Goal: Find specific page/section: Find specific page/section

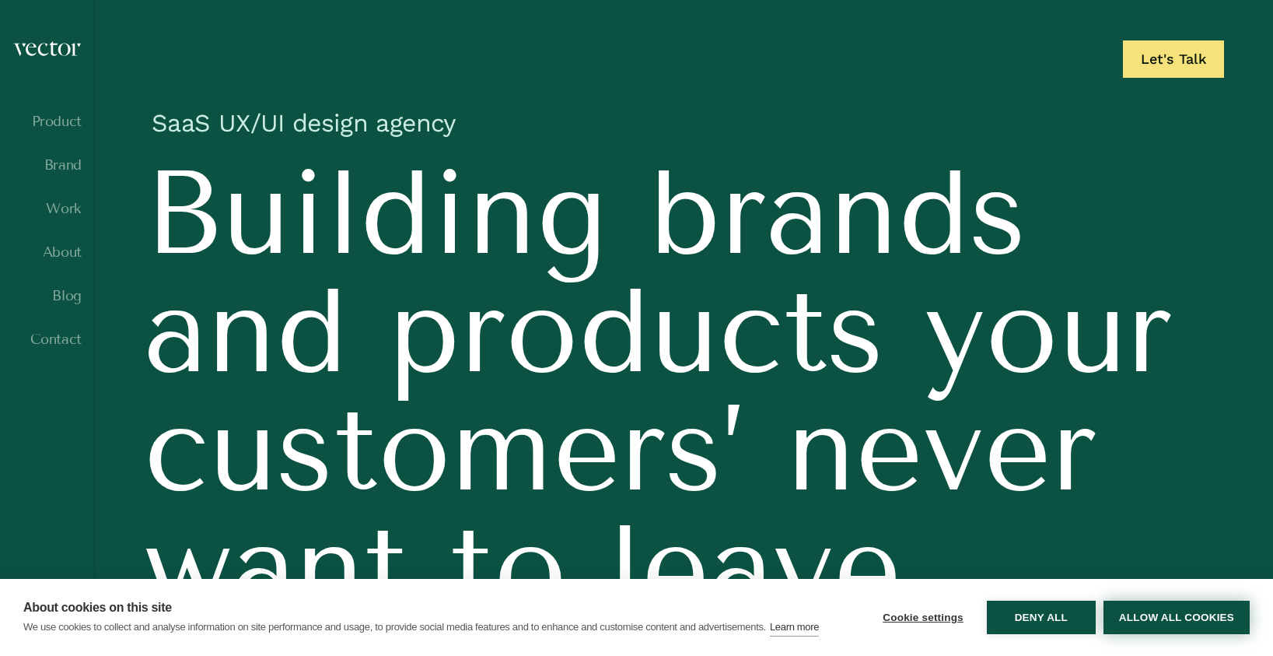
click at [1190, 620] on button "Allow all cookies" at bounding box center [1177, 616] width 146 height 33
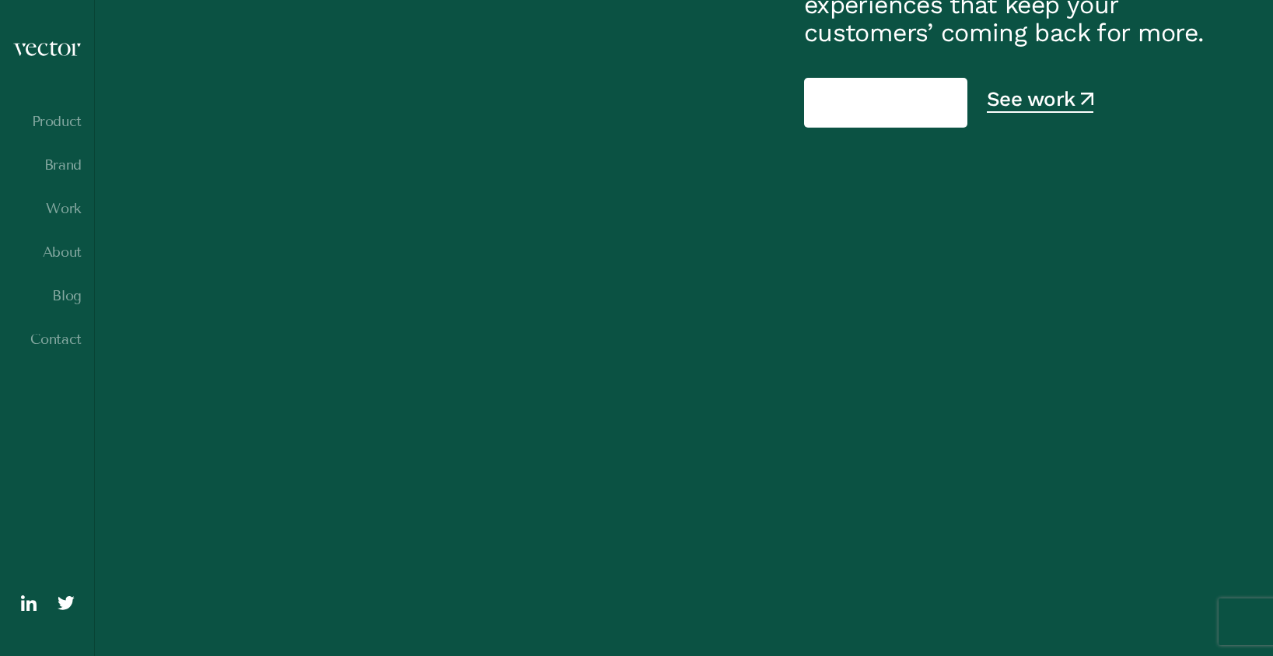
scroll to position [830, 0]
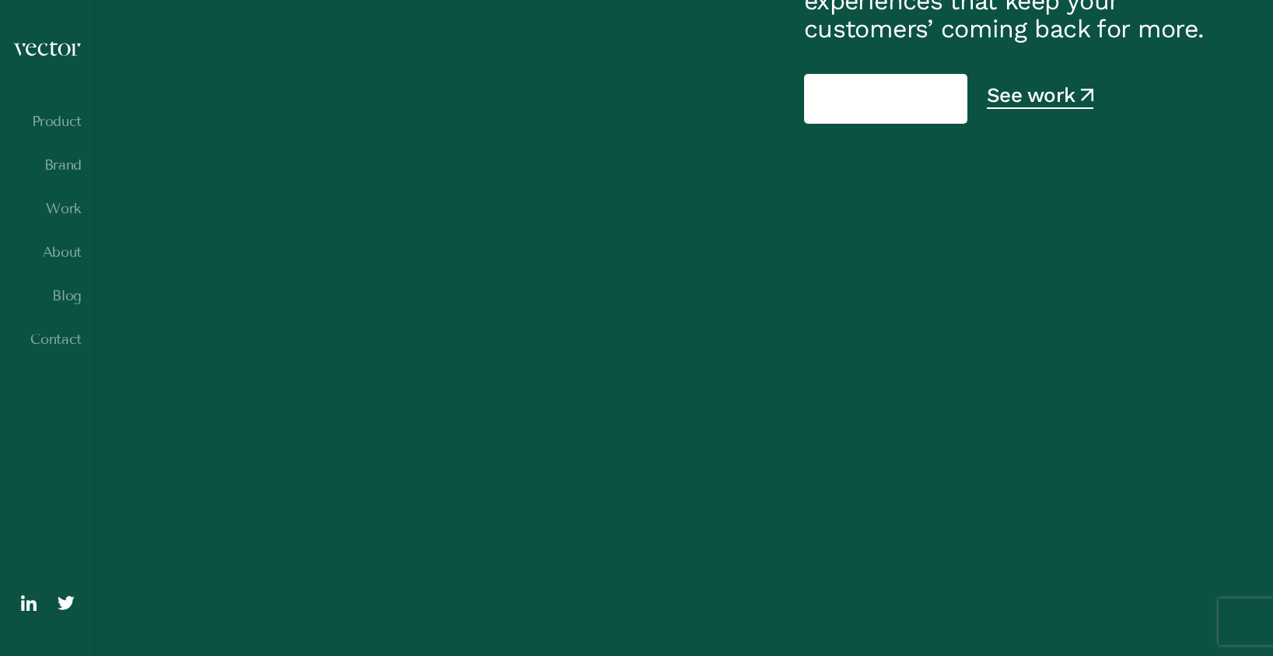
click at [1131, 317] on video at bounding box center [684, 443] width 1080 height 541
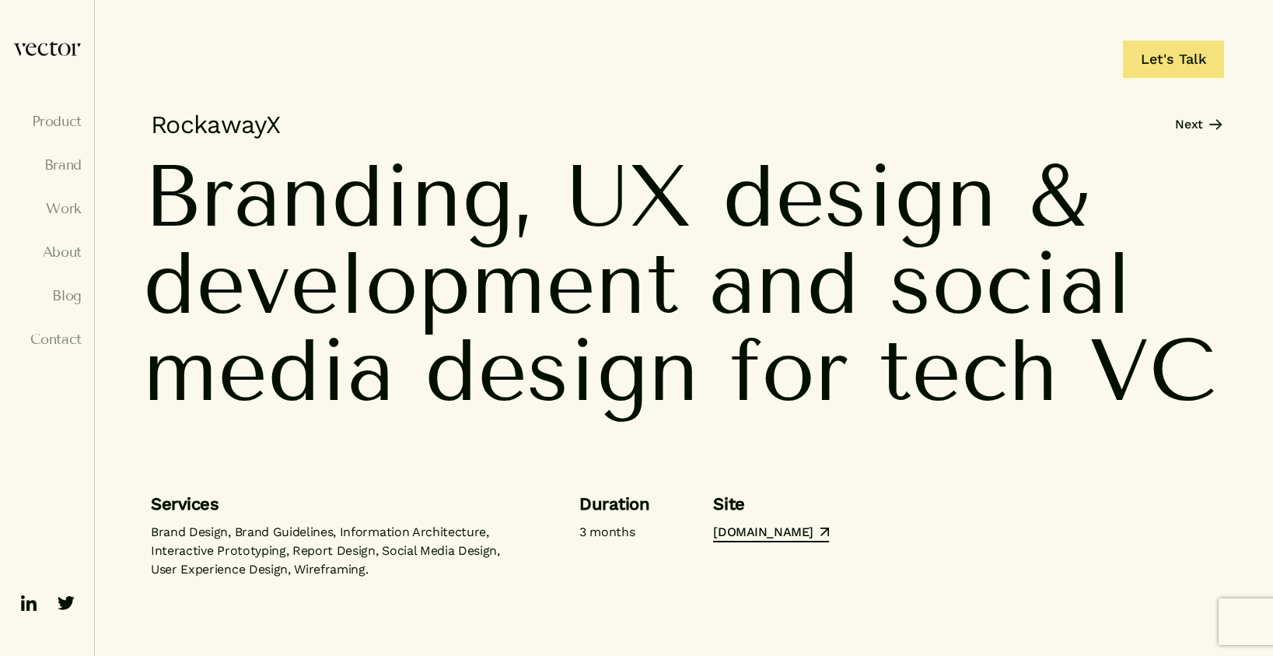
click at [54, 49] on img at bounding box center [46, 48] width 69 height 16
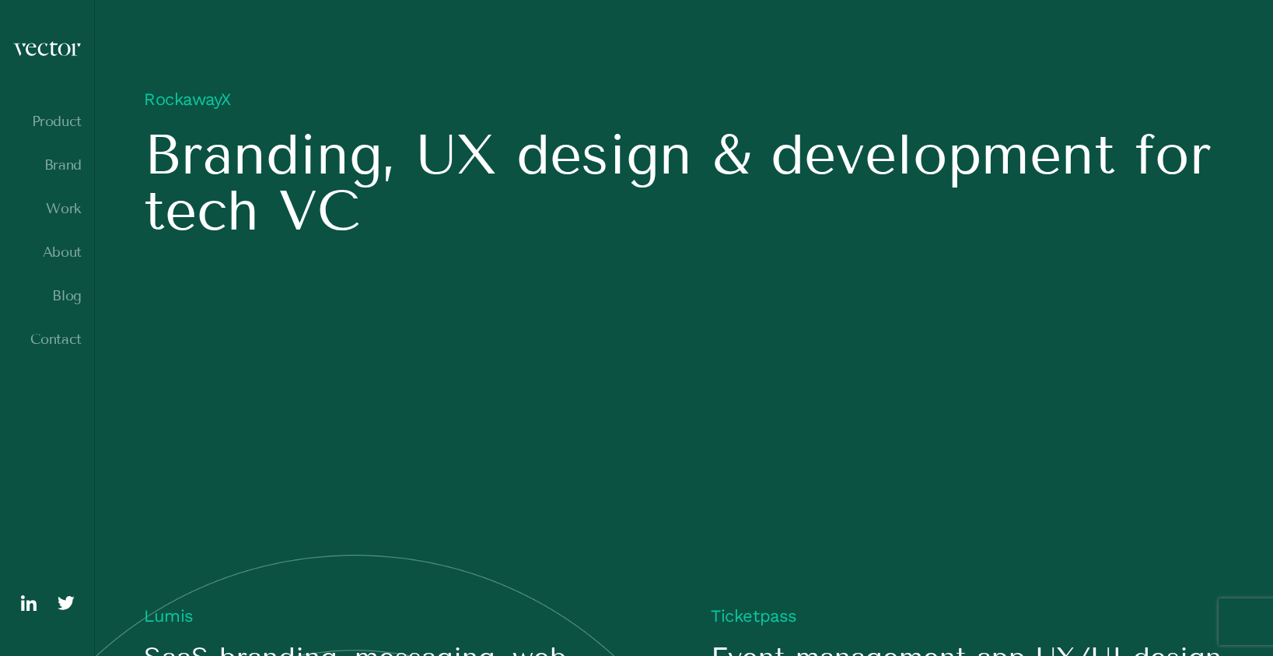
scroll to position [1496, 0]
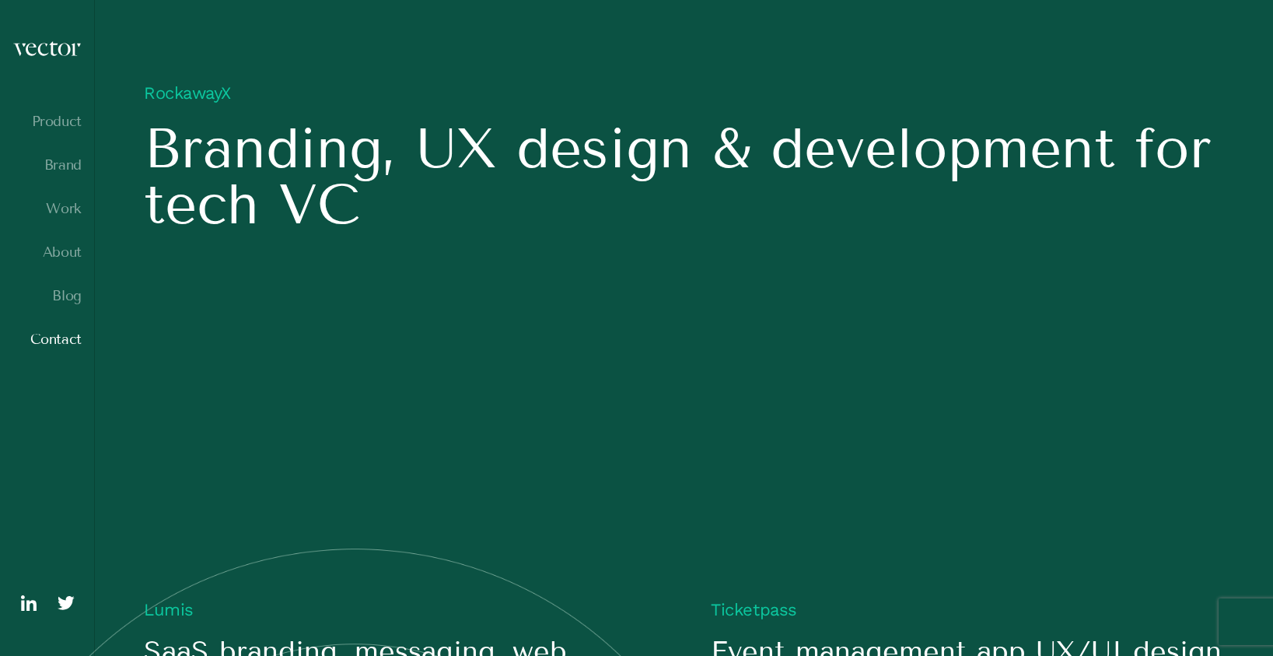
click at [65, 335] on link "Contact" at bounding box center [46, 339] width 69 height 16
